Goal: Transaction & Acquisition: Purchase product/service

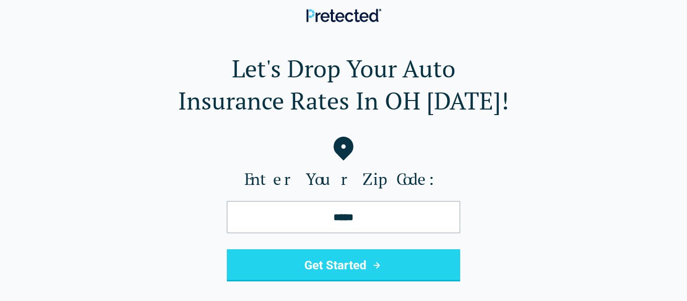
type input "*****"
click at [397, 272] on button "Get Started" at bounding box center [343, 266] width 233 height 32
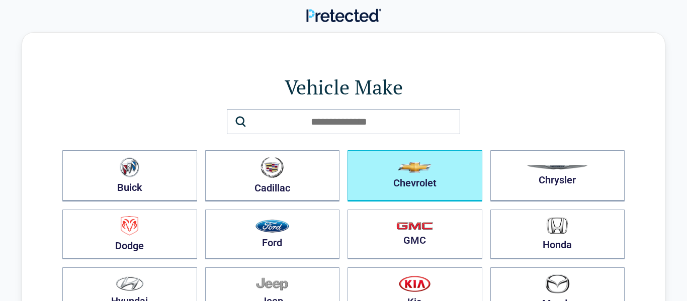
click at [433, 175] on button "Chevrolet" at bounding box center [415, 175] width 135 height 51
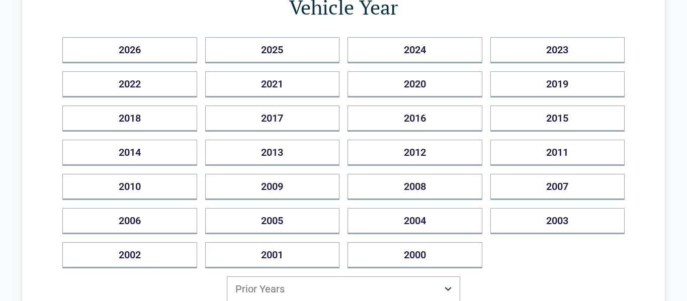
scroll to position [137, 0]
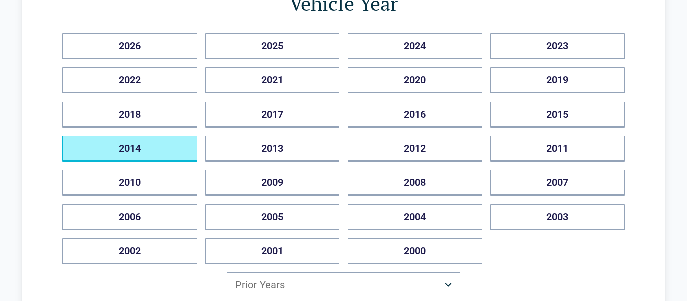
click at [169, 150] on button "2014" at bounding box center [129, 149] width 135 height 26
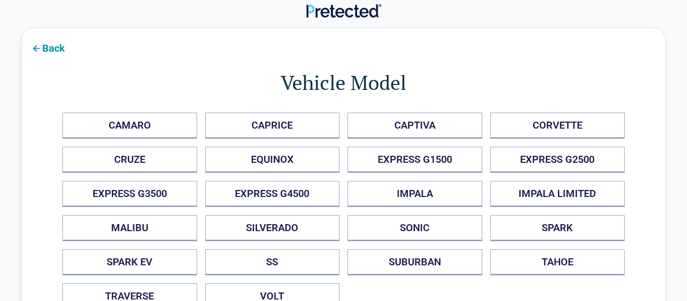
scroll to position [0, 0]
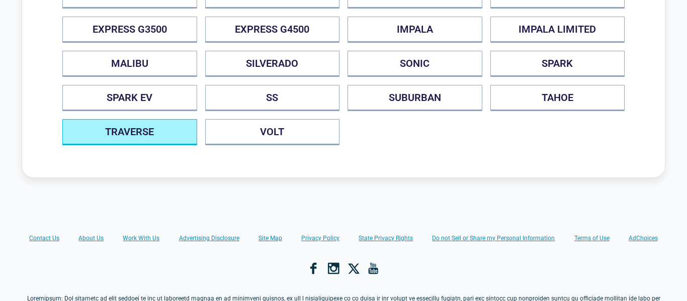
click at [164, 139] on button "TRAVERSE" at bounding box center [129, 132] width 135 height 26
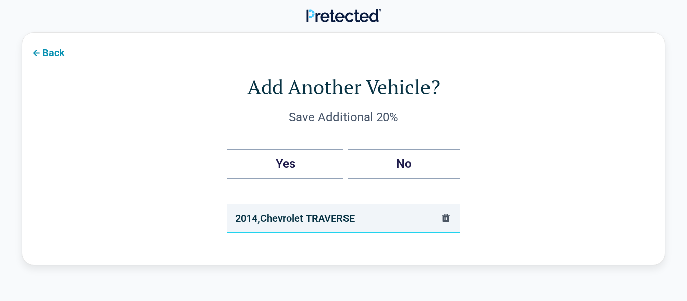
click at [303, 167] on button "Yes" at bounding box center [285, 164] width 117 height 30
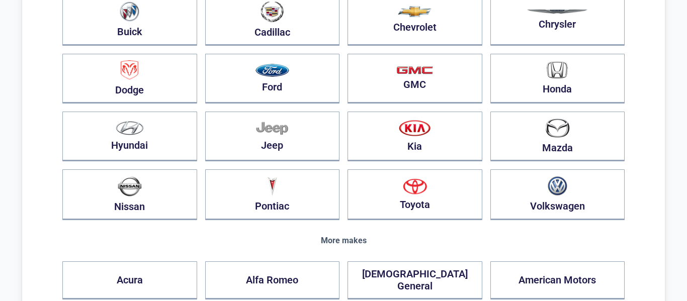
scroll to position [164, 0]
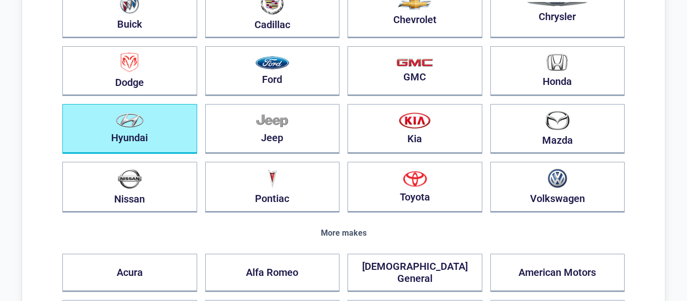
click at [149, 128] on button "Hyundai" at bounding box center [129, 129] width 135 height 50
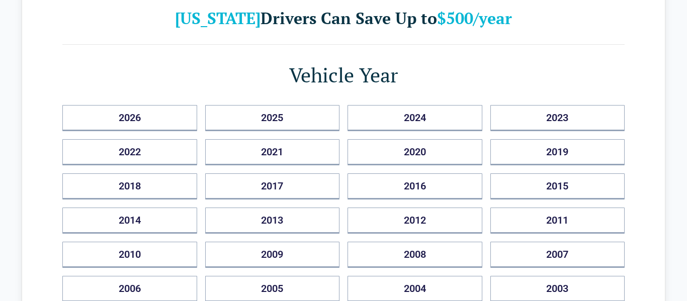
scroll to position [73, 0]
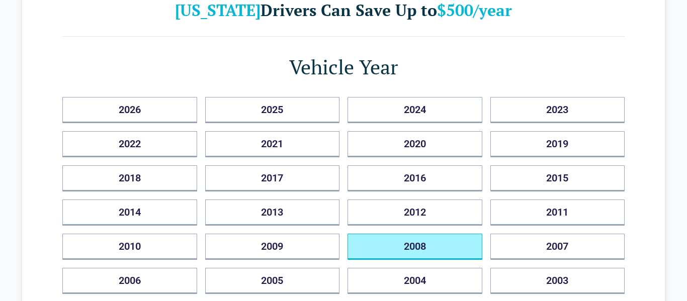
click at [452, 254] on button "2008" at bounding box center [415, 247] width 135 height 26
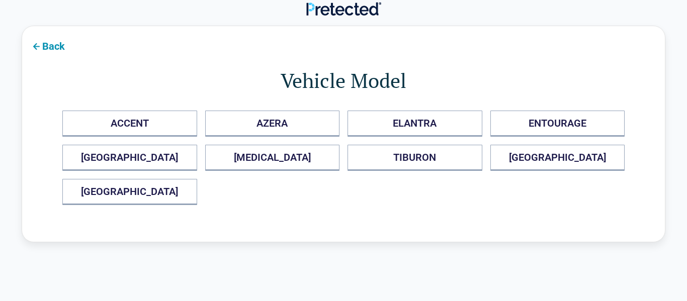
scroll to position [0, 0]
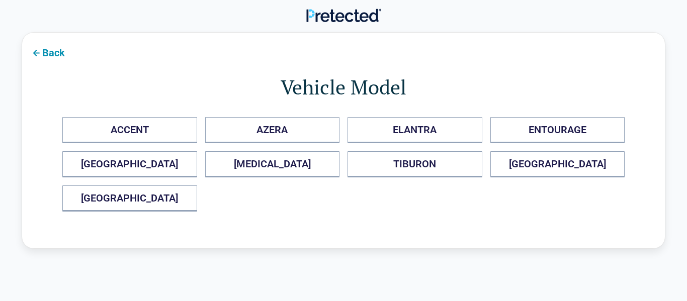
click at [564, 169] on button "TUCSON" at bounding box center [558, 164] width 135 height 26
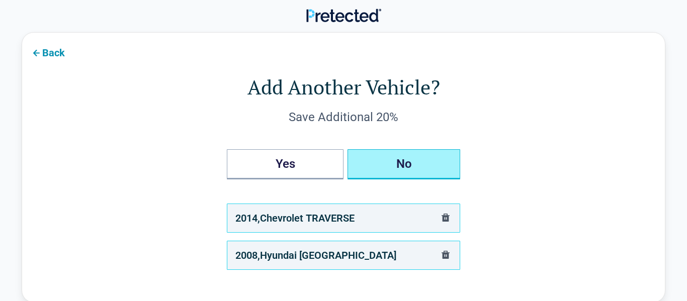
click at [408, 164] on button "No" at bounding box center [404, 164] width 113 height 30
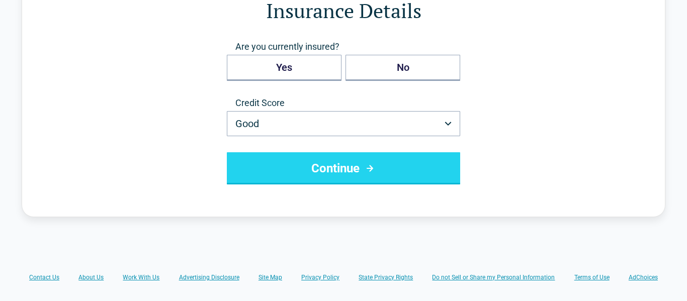
scroll to position [87, 0]
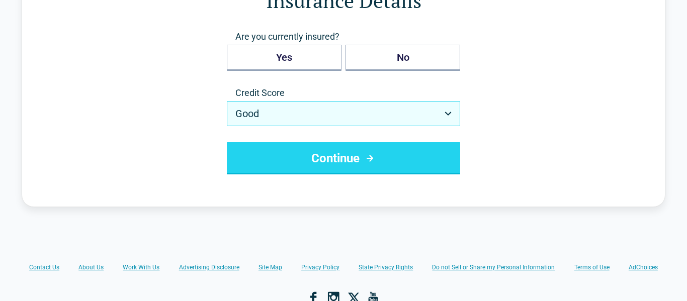
click at [449, 114] on icon "button" at bounding box center [448, 114] width 7 height 4
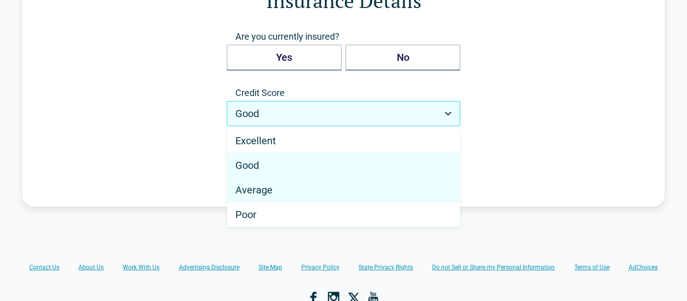
click at [268, 196] on div "Average" at bounding box center [343, 190] width 232 height 25
select select "*******"
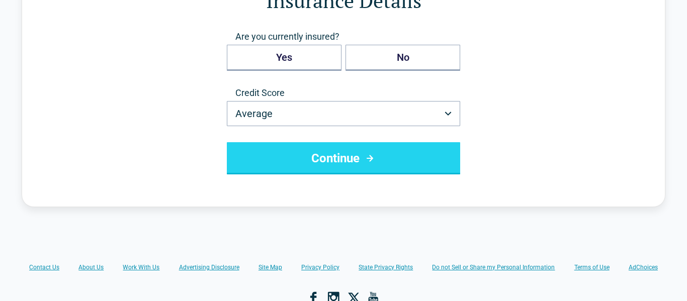
click at [406, 161] on button "Continue" at bounding box center [343, 158] width 233 height 32
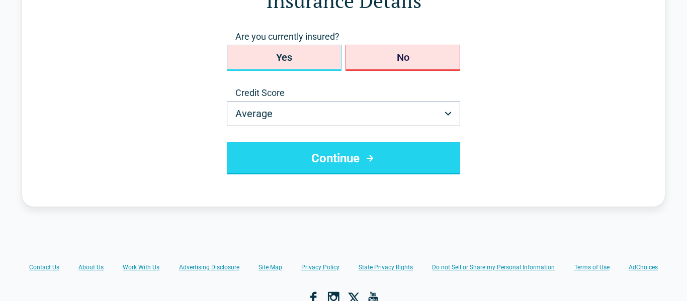
click at [308, 61] on button "Yes" at bounding box center [284, 58] width 115 height 26
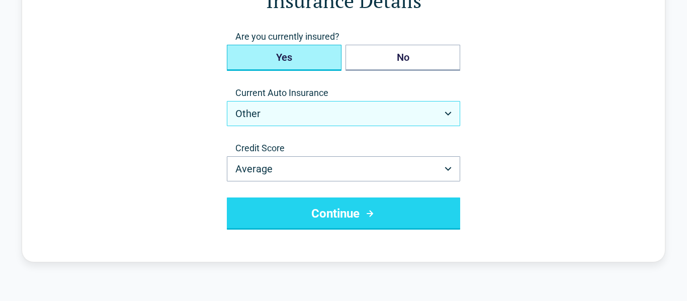
click at [449, 112] on icon "button" at bounding box center [448, 114] width 7 height 4
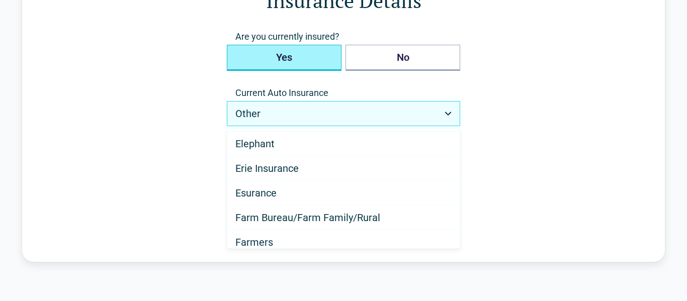
scroll to position [421, 0]
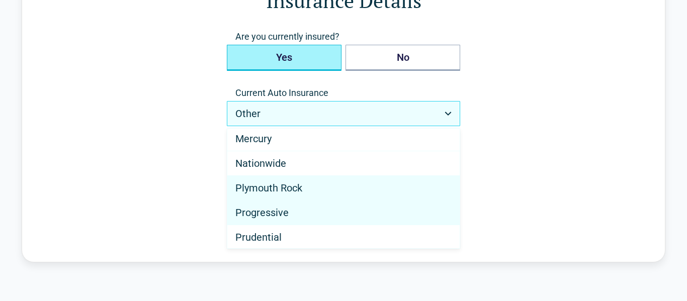
click at [287, 214] on span "Progressive" at bounding box center [261, 213] width 53 height 12
select select "**********"
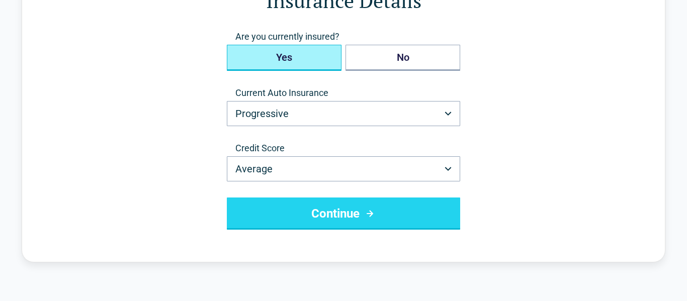
click at [415, 212] on button "Continue" at bounding box center [343, 214] width 233 height 32
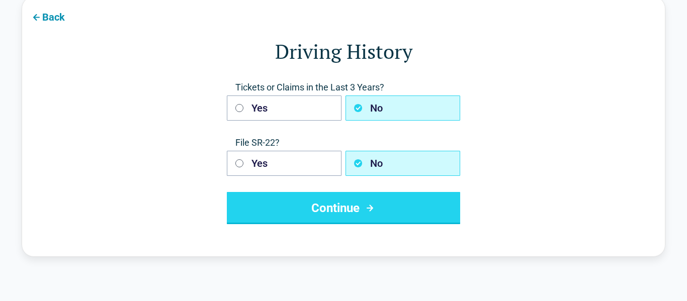
scroll to position [0, 0]
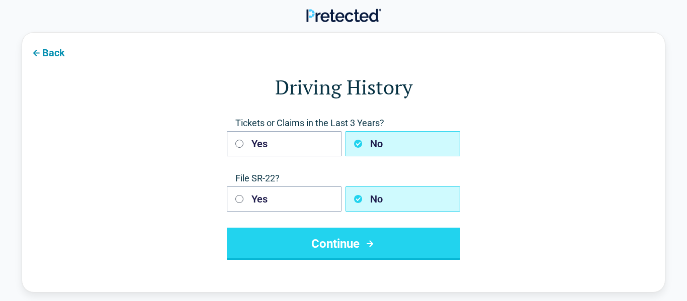
click at [410, 245] on button "Continue" at bounding box center [343, 244] width 233 height 32
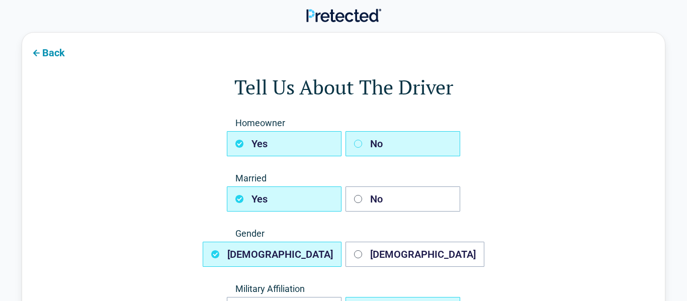
click at [360, 145] on icon "button" at bounding box center [358, 144] width 8 height 8
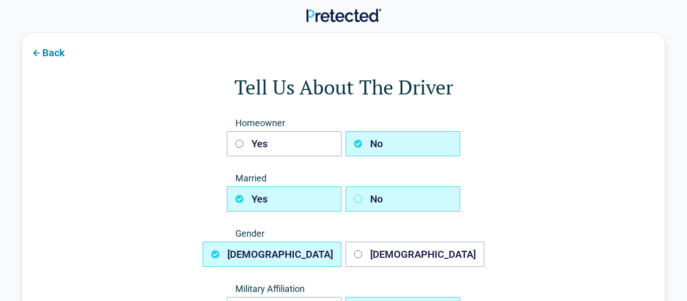
click at [363, 197] on button "No" at bounding box center [403, 199] width 115 height 25
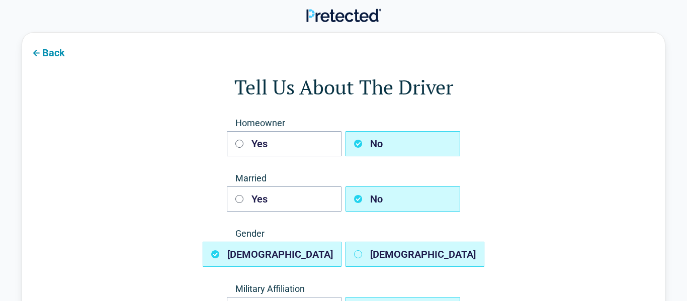
click at [368, 254] on button "Female" at bounding box center [415, 254] width 139 height 25
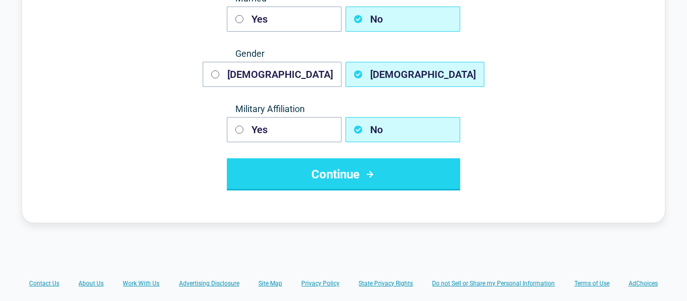
click at [408, 178] on button "Continue" at bounding box center [343, 174] width 233 height 32
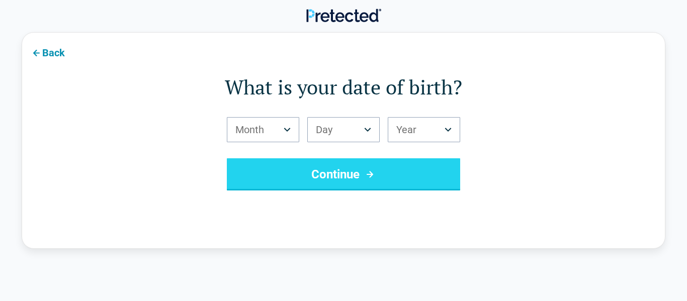
click at [278, 130] on button "Month" at bounding box center [263, 129] width 72 height 25
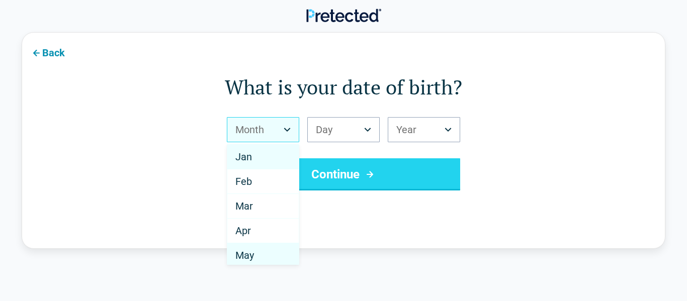
click at [264, 264] on div "May" at bounding box center [262, 256] width 71 height 25
select select "*"
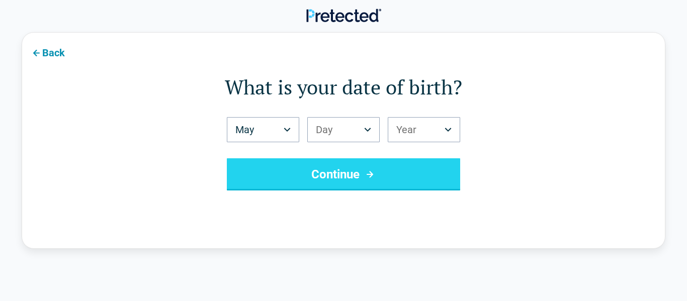
click at [355, 128] on button "Day" at bounding box center [343, 129] width 72 height 25
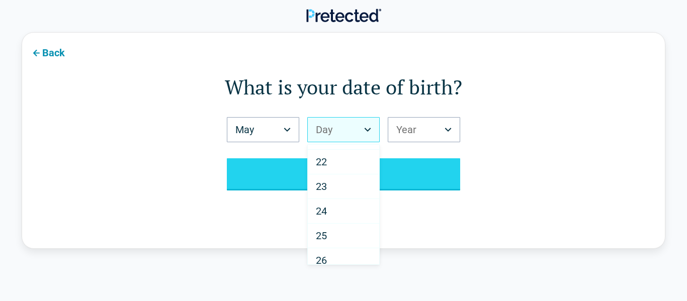
scroll to position [524, 0]
click at [336, 201] on div "24" at bounding box center [343, 200] width 71 height 25
select select "**"
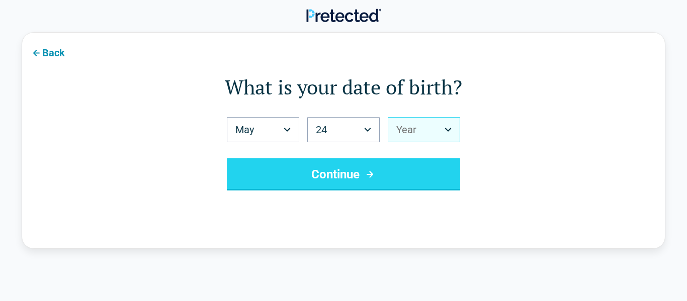
click at [456, 129] on button "Year" at bounding box center [424, 129] width 72 height 25
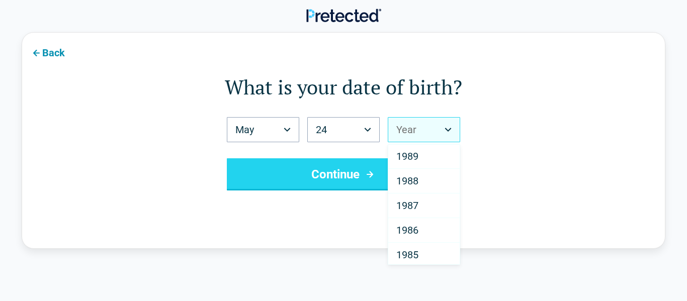
scroll to position [458, 0]
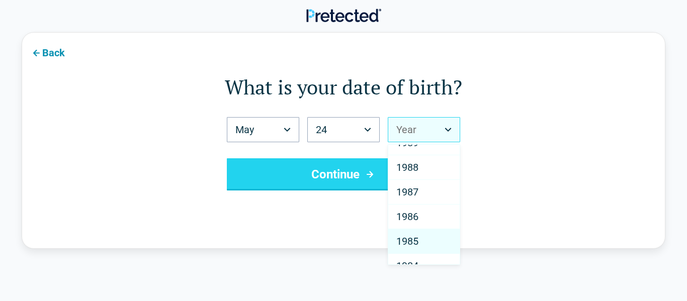
click at [419, 242] on span "1985" at bounding box center [407, 241] width 22 height 12
select select "****"
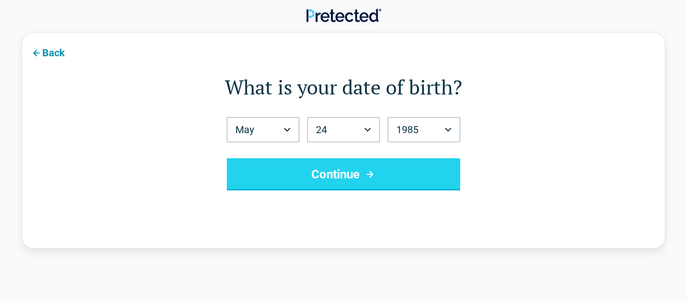
click at [367, 175] on icon "submit" at bounding box center [370, 175] width 13 height 12
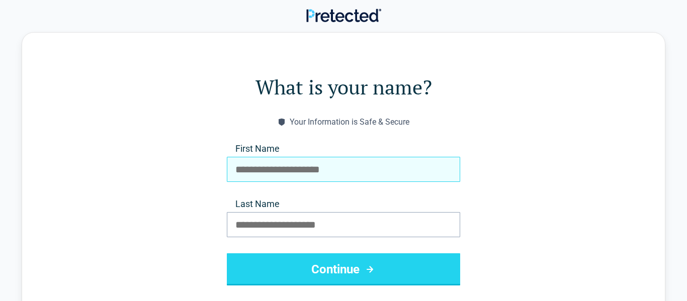
click at [365, 174] on input "First Name" at bounding box center [343, 169] width 233 height 25
type input "*******"
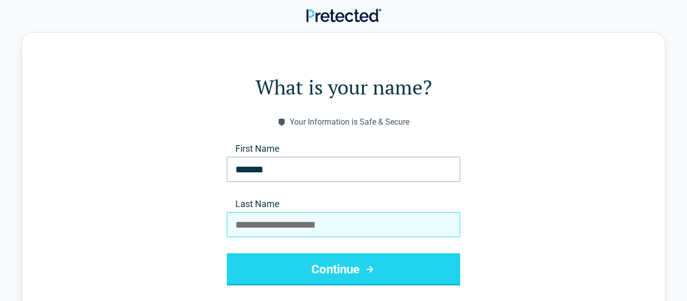
click at [310, 229] on input "Last Name" at bounding box center [343, 224] width 233 height 25
type input "********"
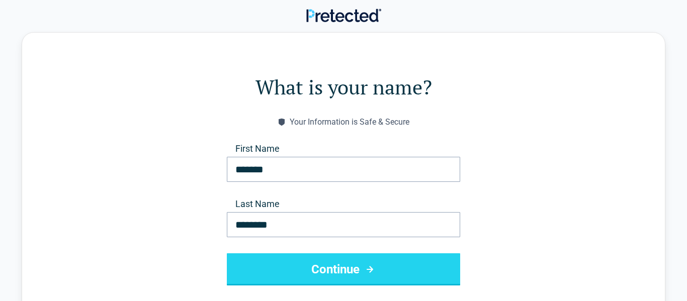
click at [405, 268] on button "Continue" at bounding box center [343, 270] width 233 height 32
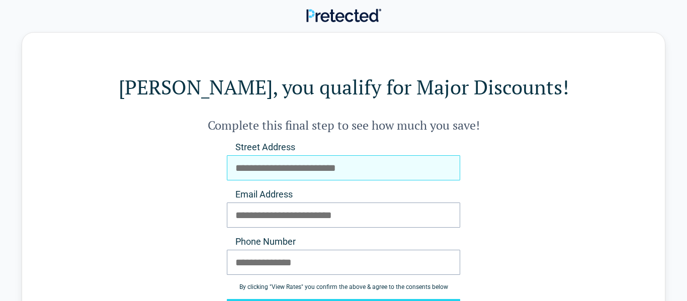
click at [370, 165] on input "Street Address" at bounding box center [343, 167] width 233 height 25
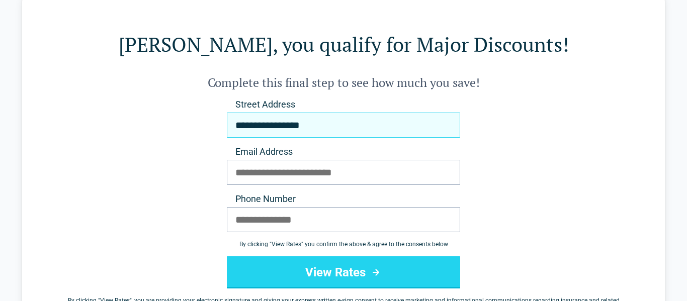
scroll to position [79, 0]
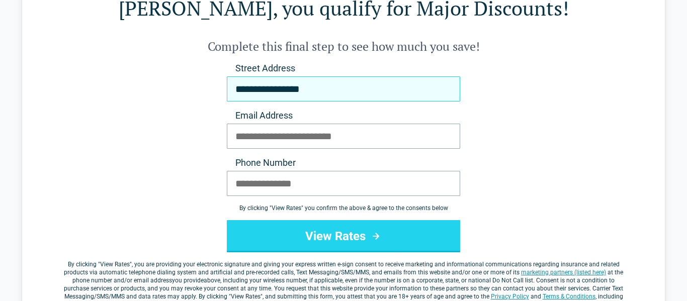
type input "**********"
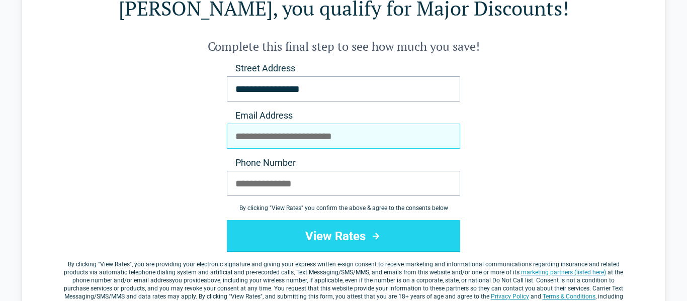
click at [408, 137] on input "Email Address" at bounding box center [343, 136] width 233 height 25
type input "**********"
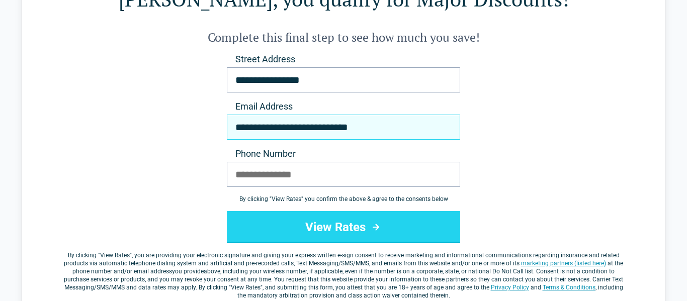
scroll to position [92, 0]
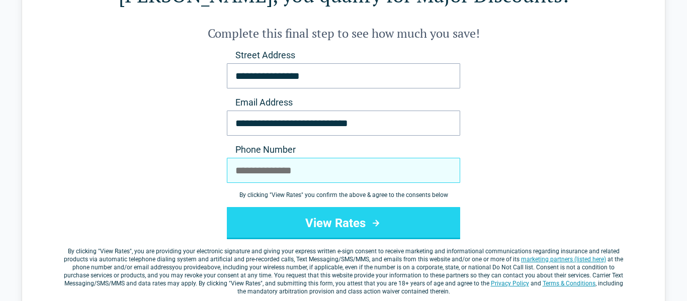
click at [236, 172] on input "Phone Number" at bounding box center [343, 170] width 233 height 25
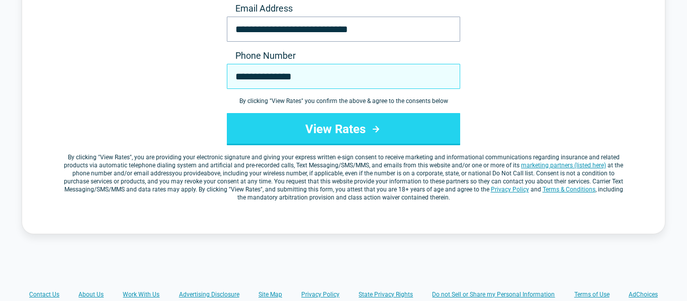
scroll to position [189, 0]
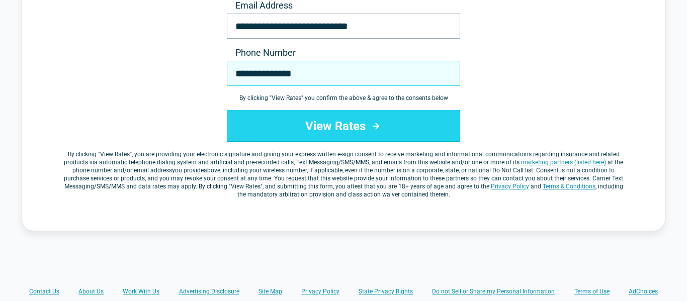
type input "**********"
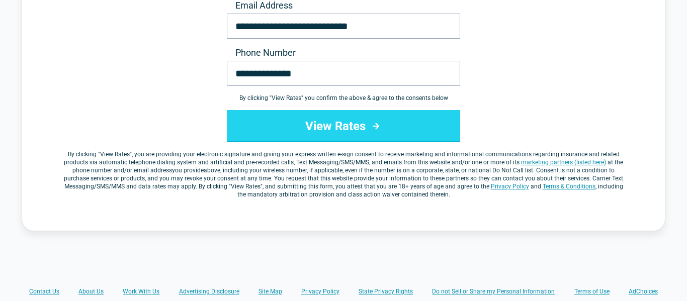
click at [422, 128] on button "View Rates" at bounding box center [343, 126] width 233 height 32
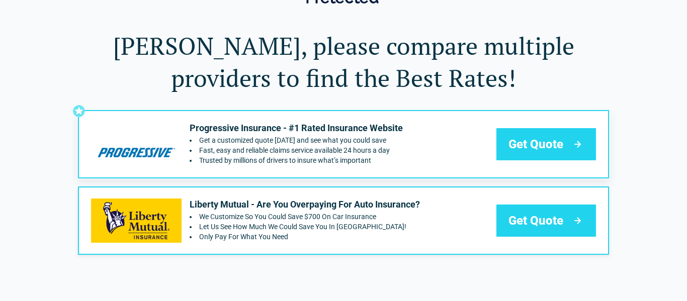
scroll to position [59, 0]
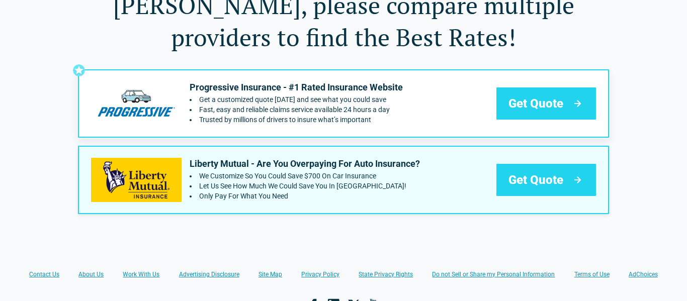
click at [565, 186] on div "Get Quote" at bounding box center [547, 180] width 100 height 32
